Goal: Task Accomplishment & Management: Manage account settings

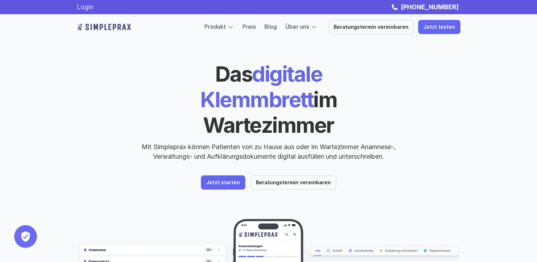
click at [84, 6] on link "Login" at bounding box center [85, 6] width 16 height 7
click at [88, 7] on link "Login" at bounding box center [85, 6] width 16 height 7
click at [84, 8] on link "Login" at bounding box center [85, 6] width 16 height 7
